Goal: Transaction & Acquisition: Purchase product/service

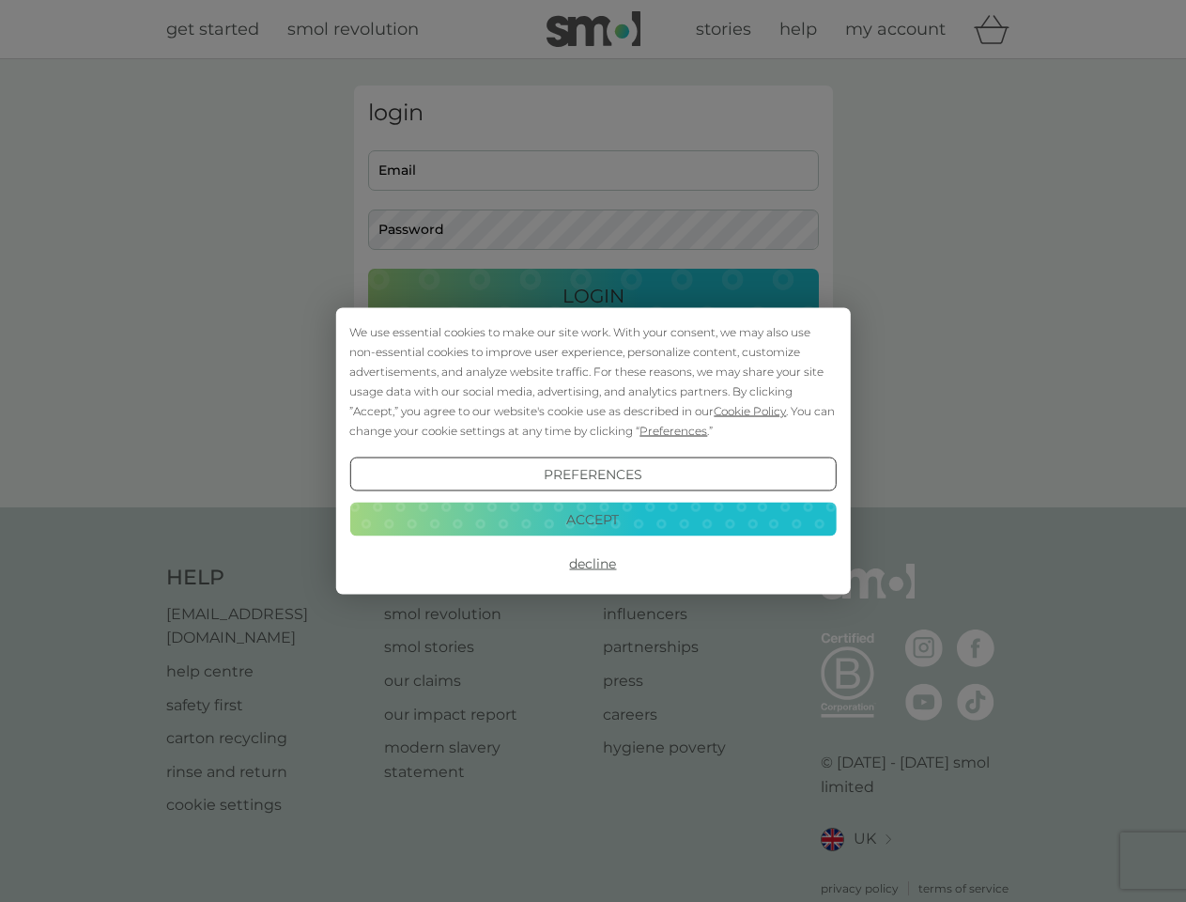
click at [750, 410] on span "Cookie Policy" at bounding box center [750, 411] width 72 height 14
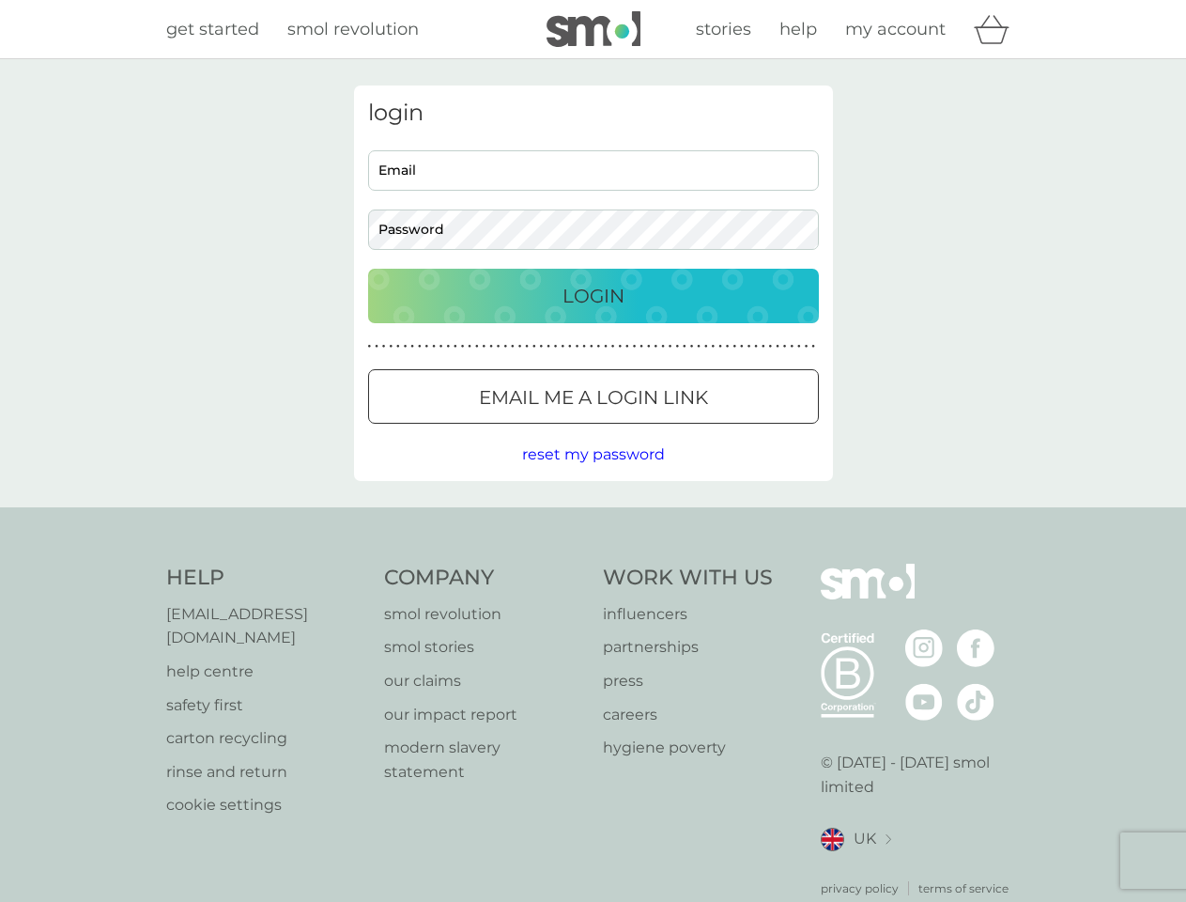
click at [672, 430] on div "login Email Password Login ● ● ● ● ● ● ● ● ● ● ● ● ● ● ● ● ● ● ● ● ● ● ● ● ● ● …" at bounding box center [593, 282] width 479 height 395
click at [593, 474] on div "login Email Password Login ● ● ● ● ● ● ● ● ● ● ● ● ● ● ● ● ● ● ● ● ● ● ● ● ● ● …" at bounding box center [593, 282] width 479 height 395
click at [593, 564] on div "Help [EMAIL_ADDRESS][DOMAIN_NAME] help centre safety first carton recycling rin…" at bounding box center [593, 730] width 855 height 333
click at [593, 518] on div "Help [EMAIL_ADDRESS][DOMAIN_NAME] help centre safety first carton recycling rin…" at bounding box center [593, 730] width 1186 height 446
